Goal: Check status

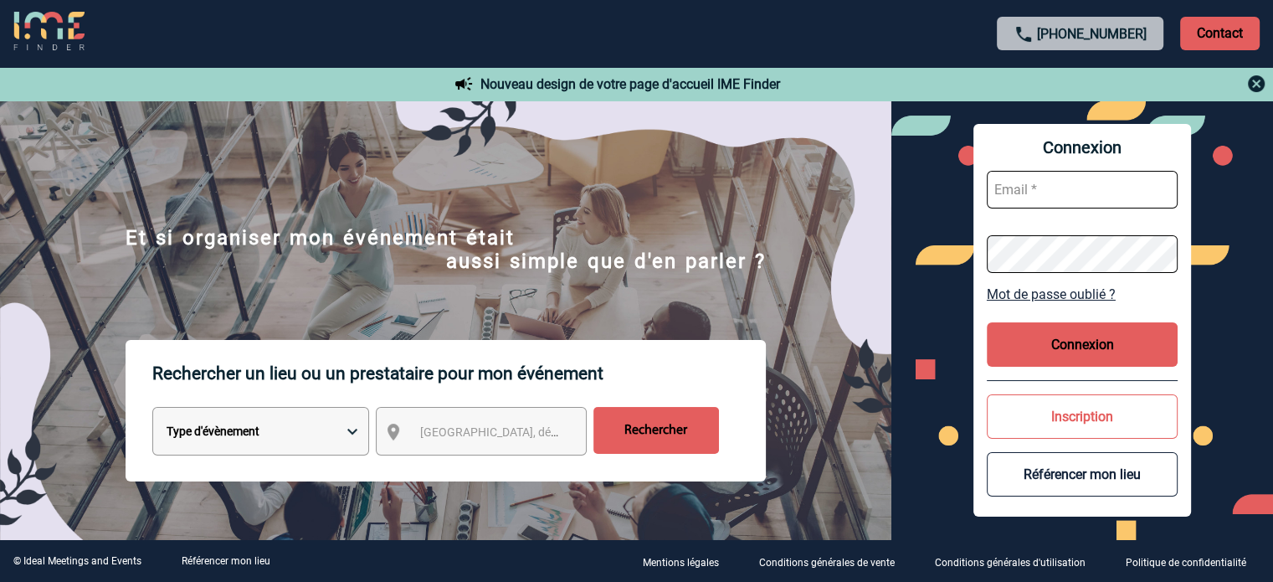
type input "asdelion@ime-groupe.com"
click at [1063, 349] on button "Connexion" at bounding box center [1082, 344] width 191 height 44
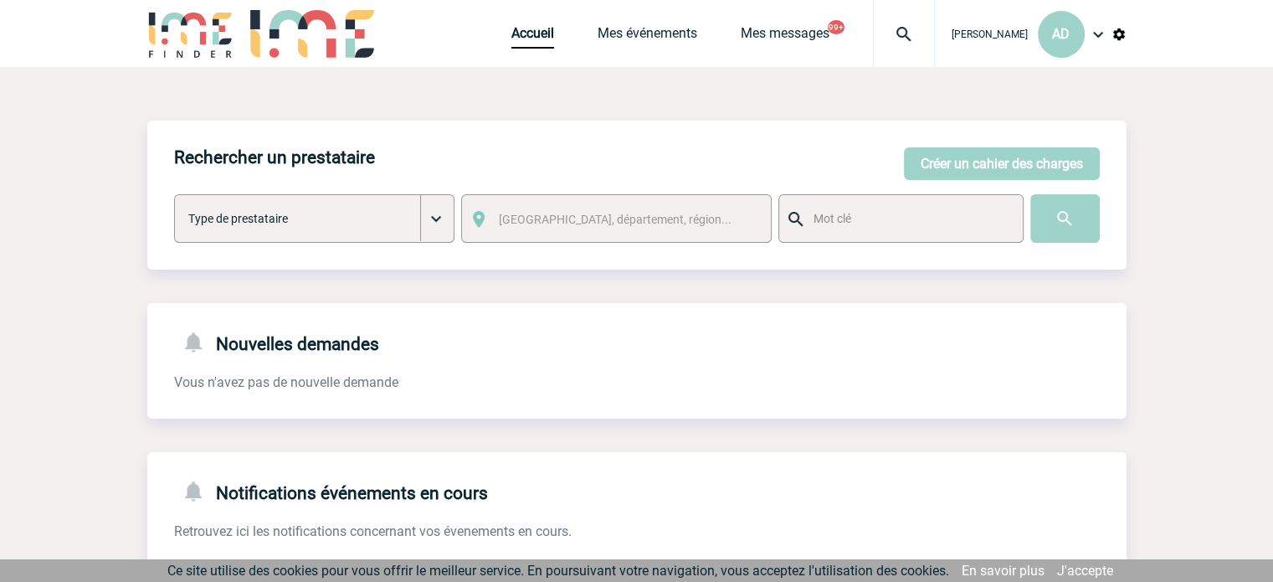
click at [885, 33] on img at bounding box center [904, 34] width 60 height 20
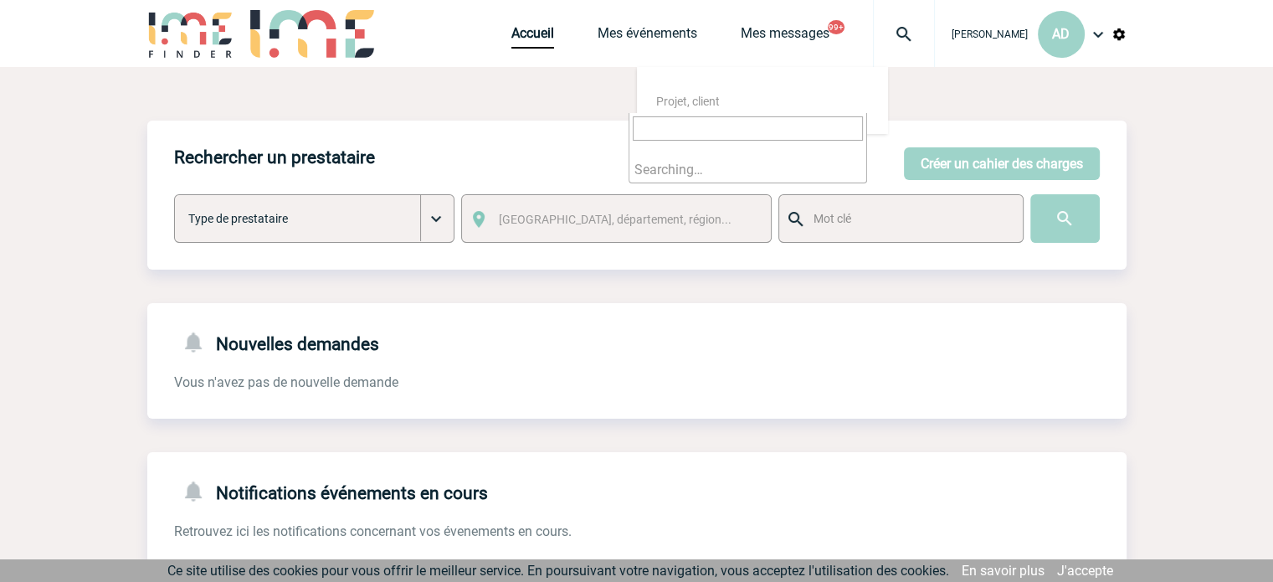
type input "2000414809"
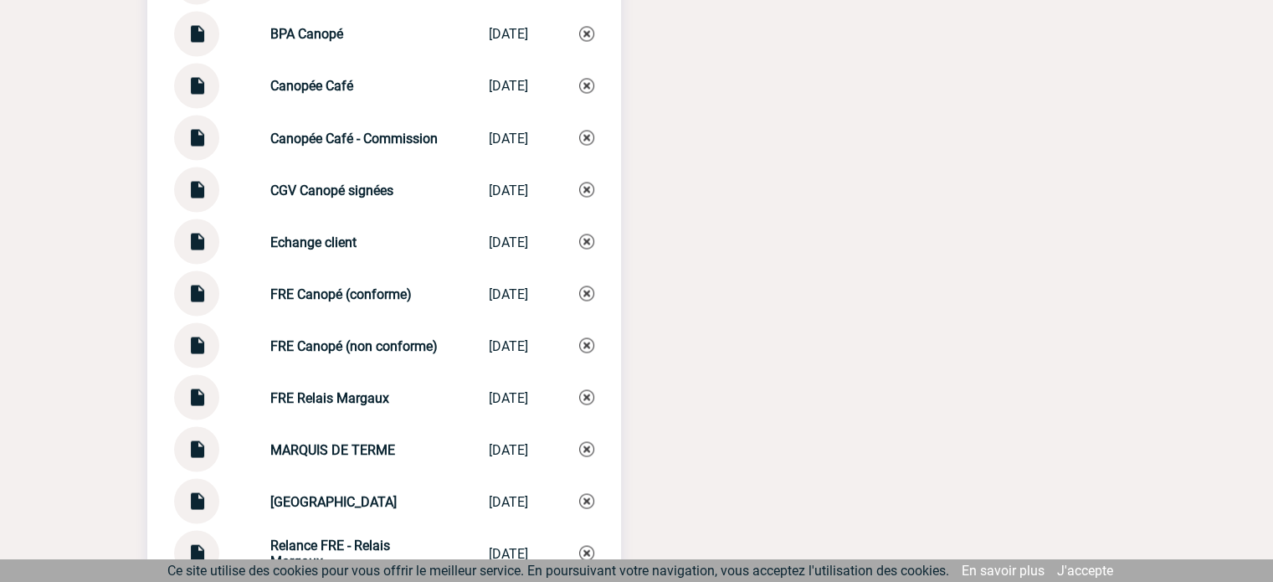
scroll to position [3181, 0]
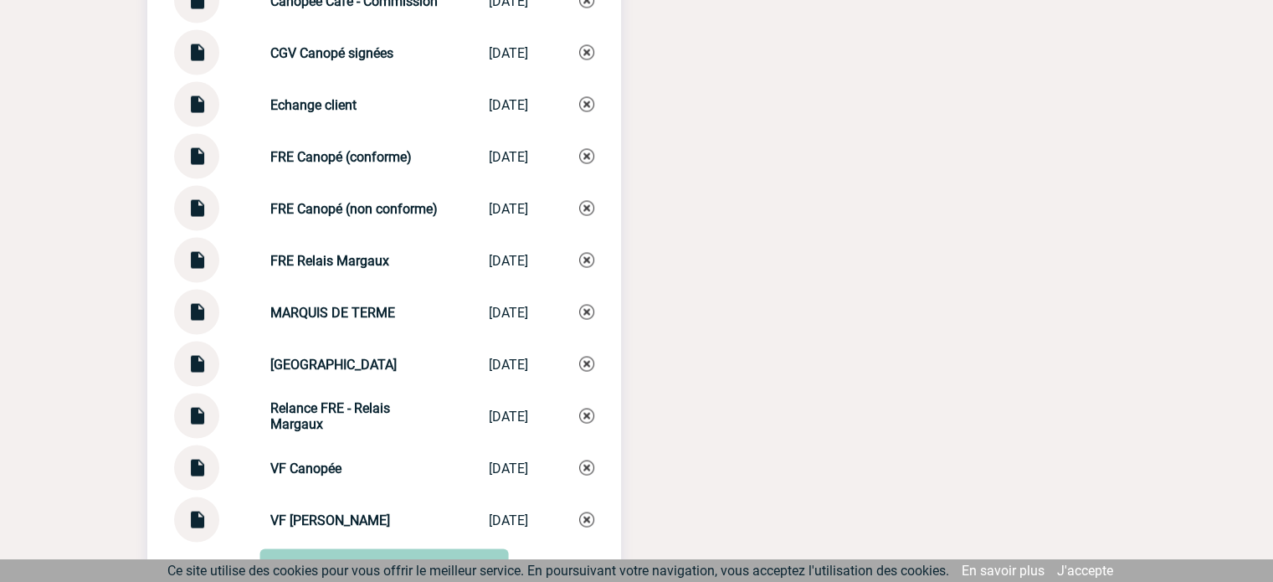
click at [202, 424] on img at bounding box center [197, 409] width 22 height 33
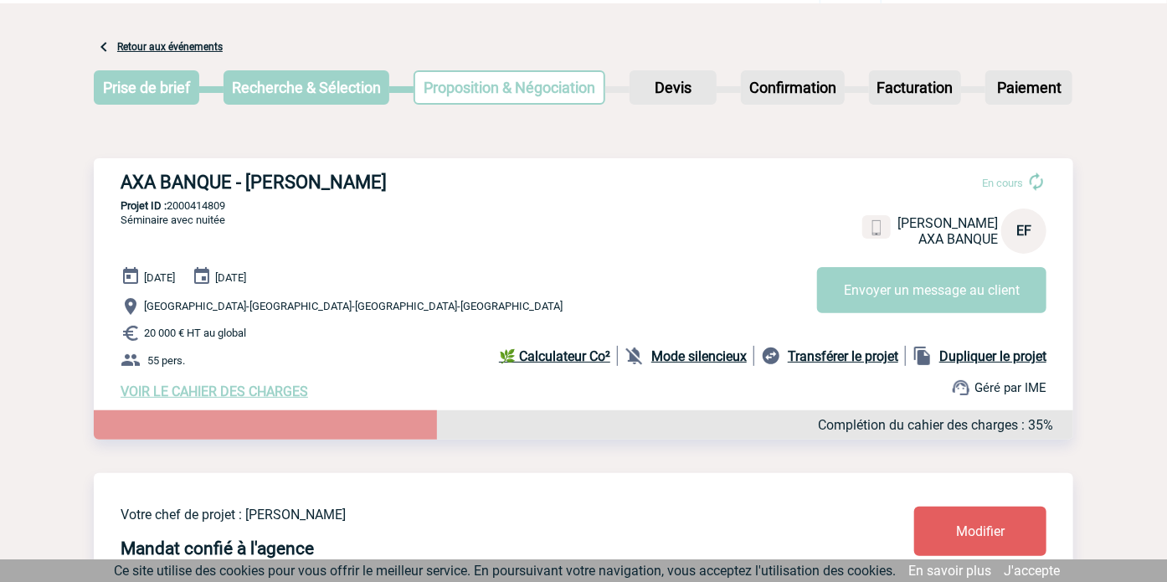
scroll to position [0, 0]
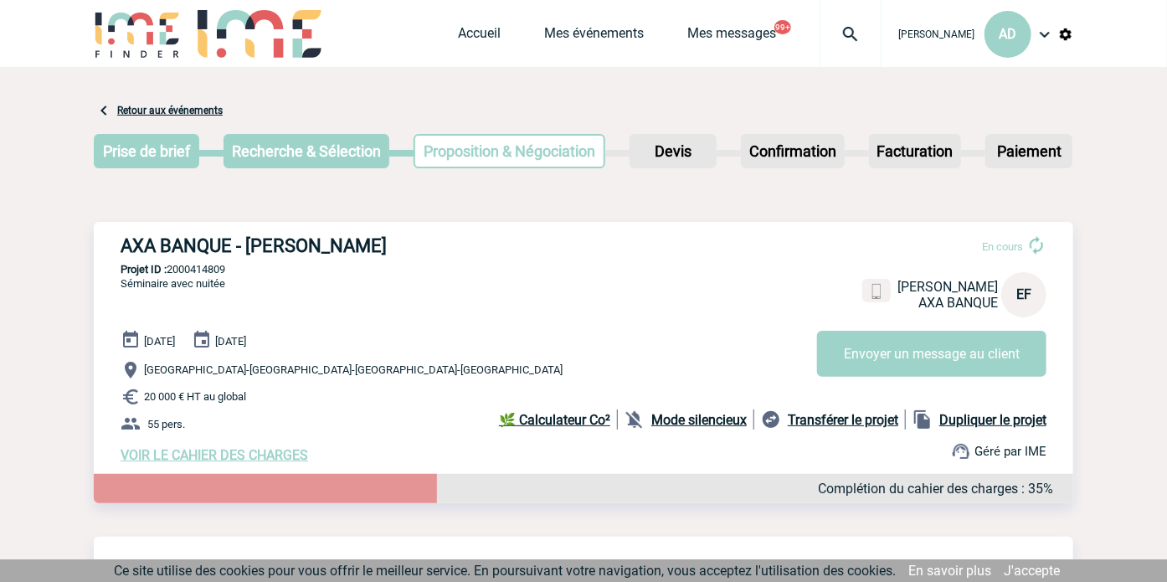
click at [834, 36] on img at bounding box center [850, 34] width 60 height 20
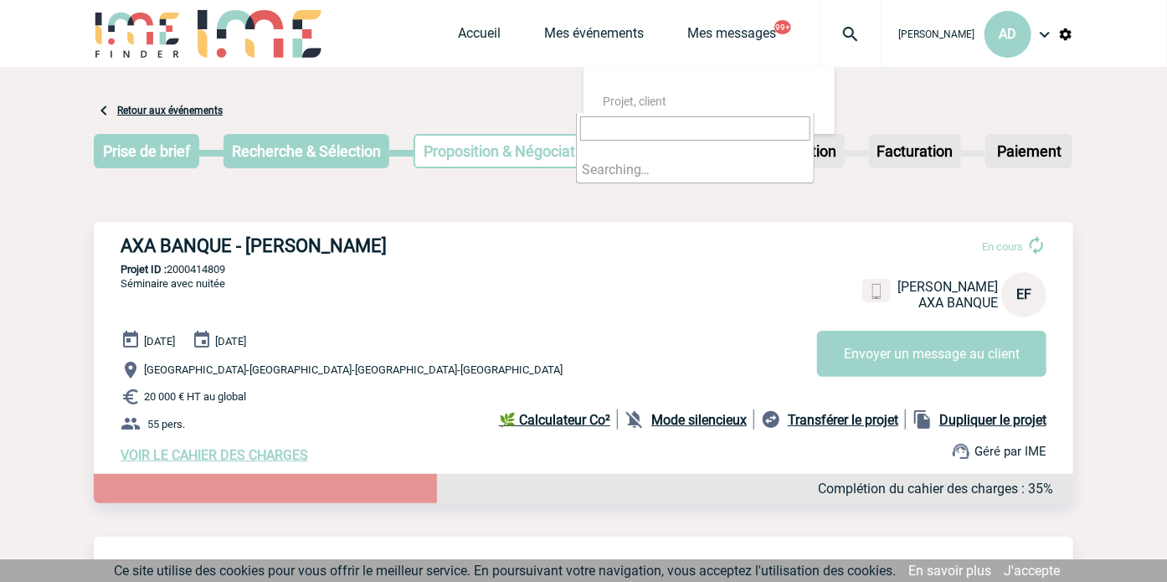
type input "2000422403"
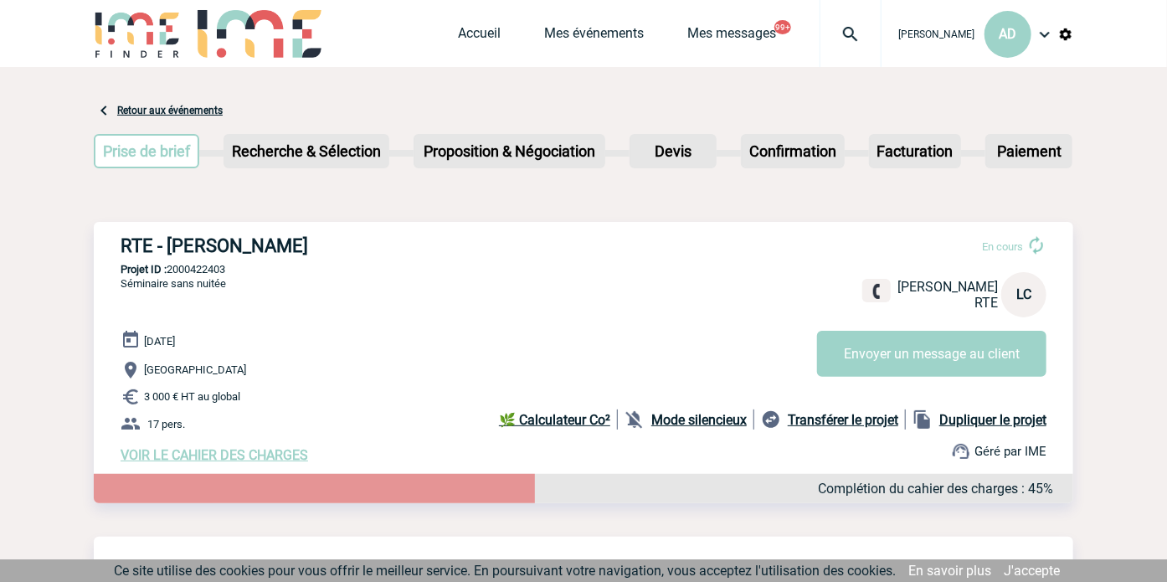
click at [827, 31] on img at bounding box center [850, 34] width 60 height 20
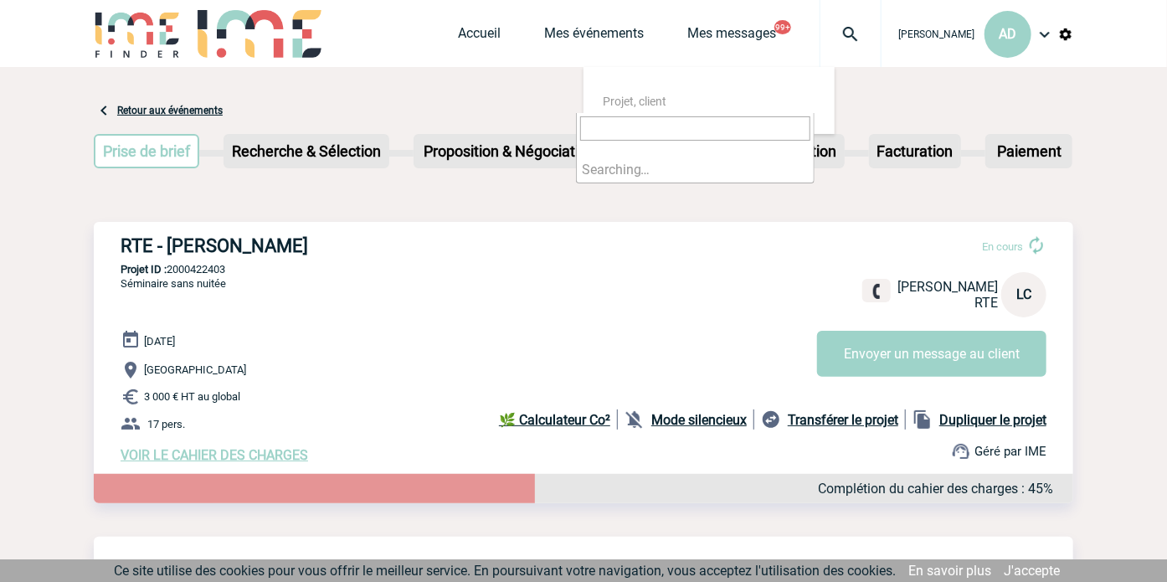
type input "2000422481"
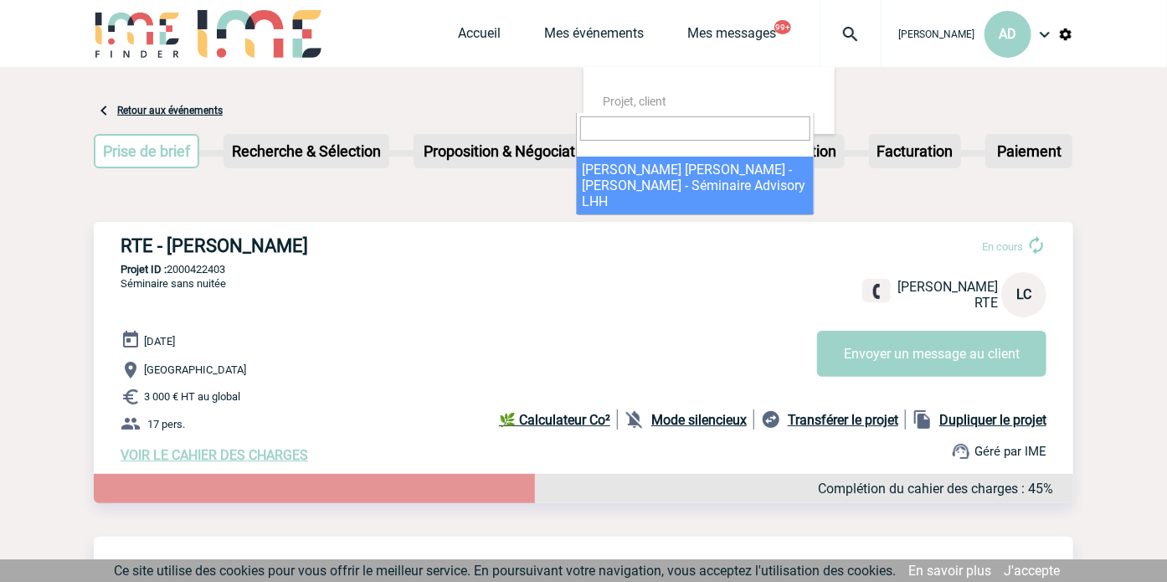
select select "21982"
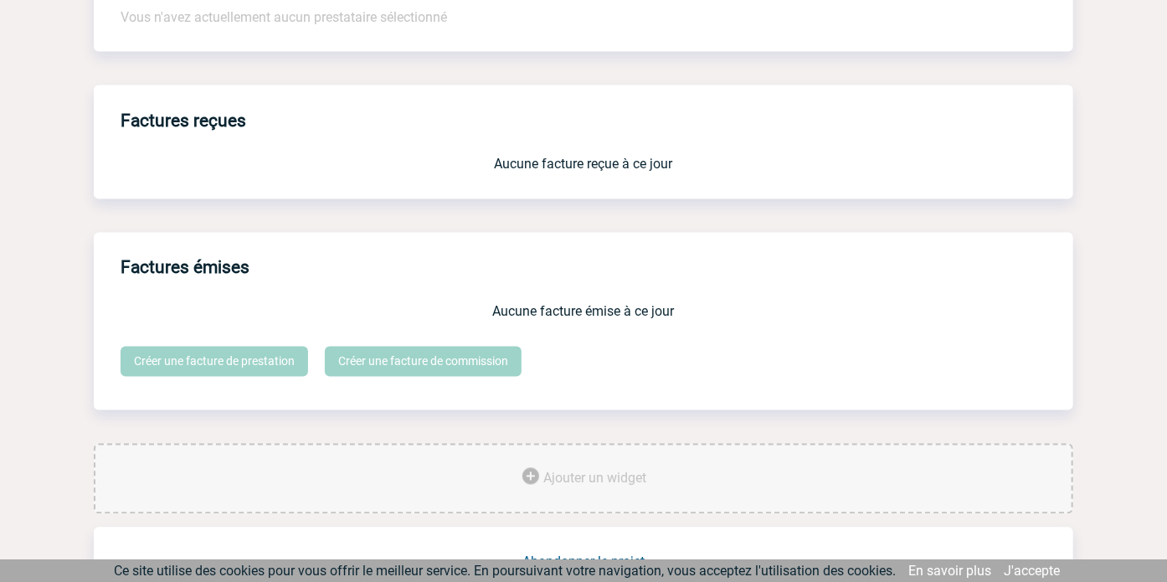
scroll to position [1413, 0]
